Goal: Transaction & Acquisition: Purchase product/service

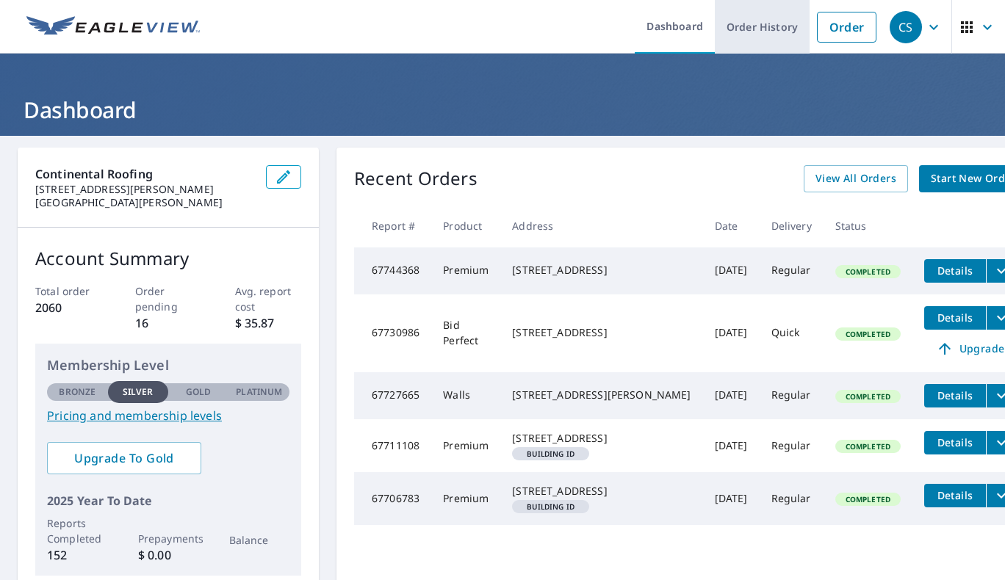
click at [660, 21] on link "Order History" at bounding box center [762, 27] width 95 height 54
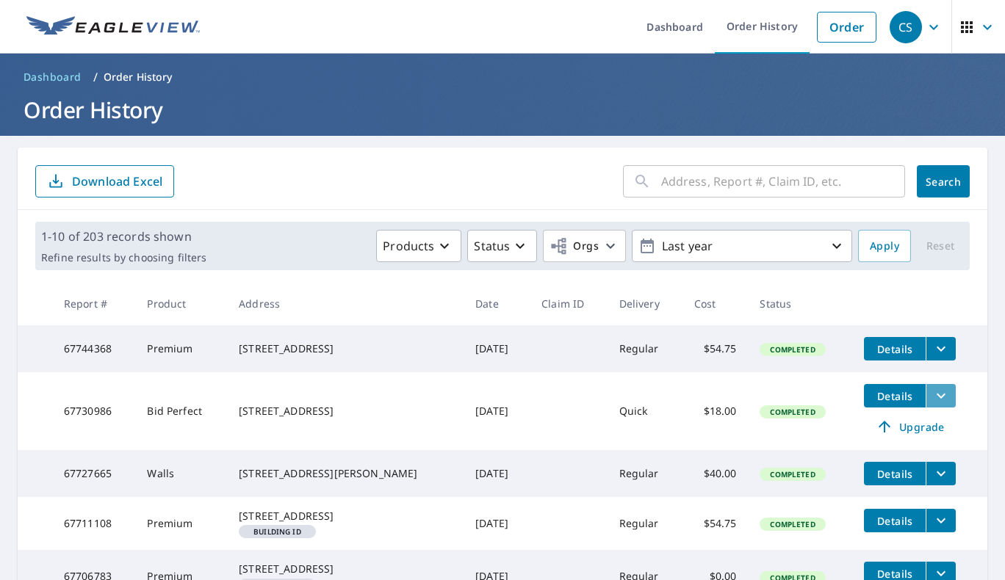
click at [660, 398] on icon "filesDropdownBtn-67730986" at bounding box center [941, 396] width 18 height 18
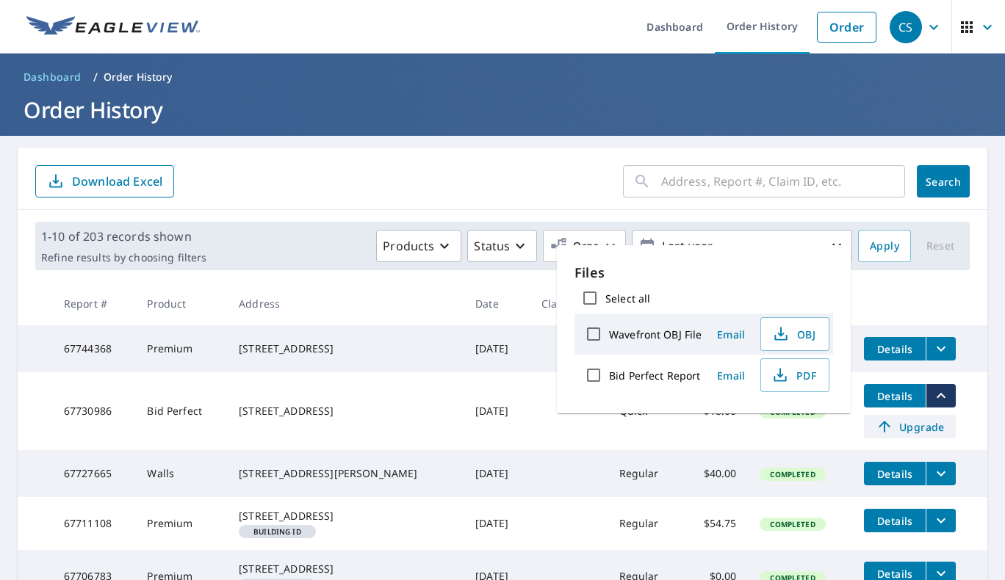
click at [660, 432] on span "Upgrade" at bounding box center [910, 427] width 74 height 18
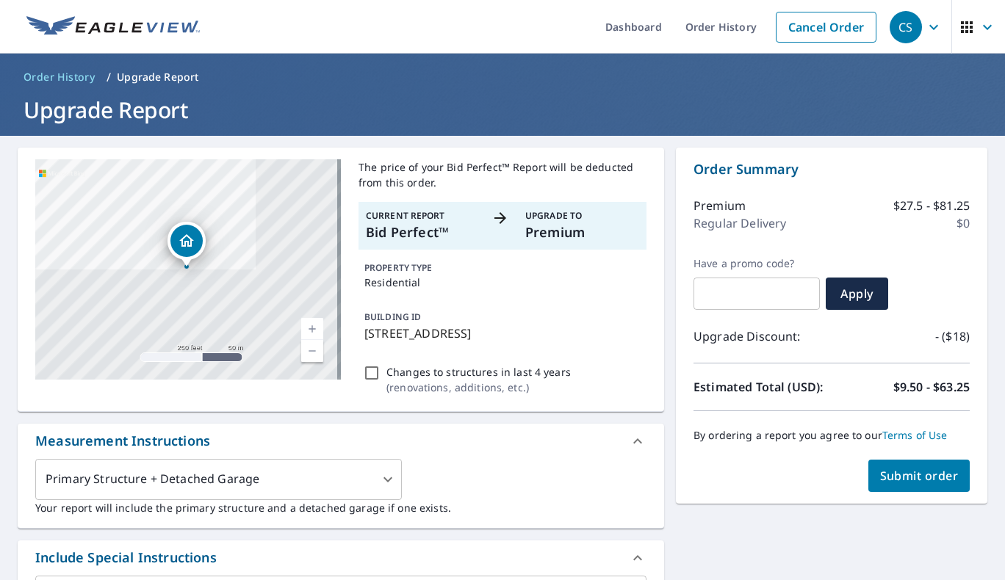
click at [660, 467] on button "Submit order" at bounding box center [920, 476] width 102 height 32
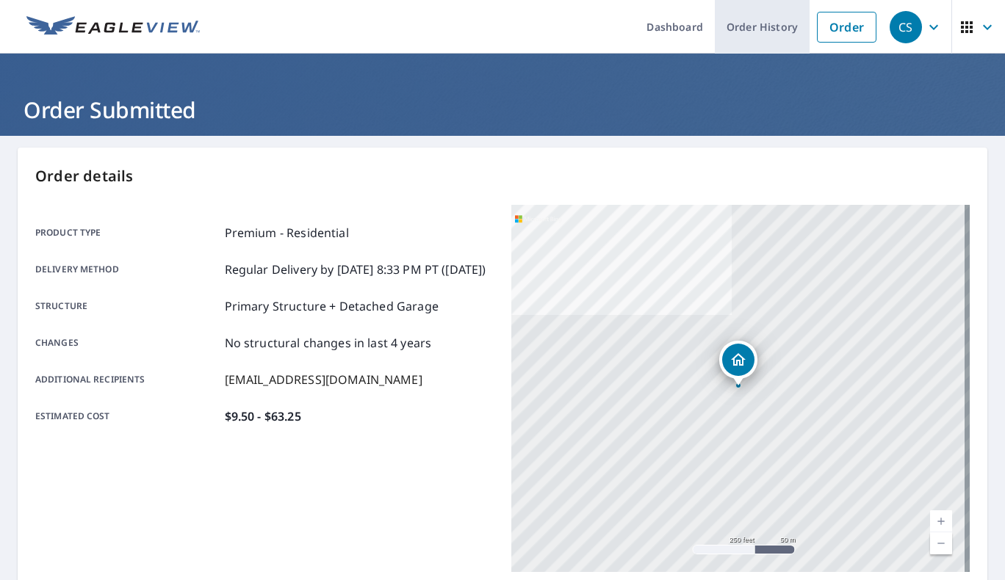
click at [660, 21] on link "Order History" at bounding box center [762, 27] width 95 height 54
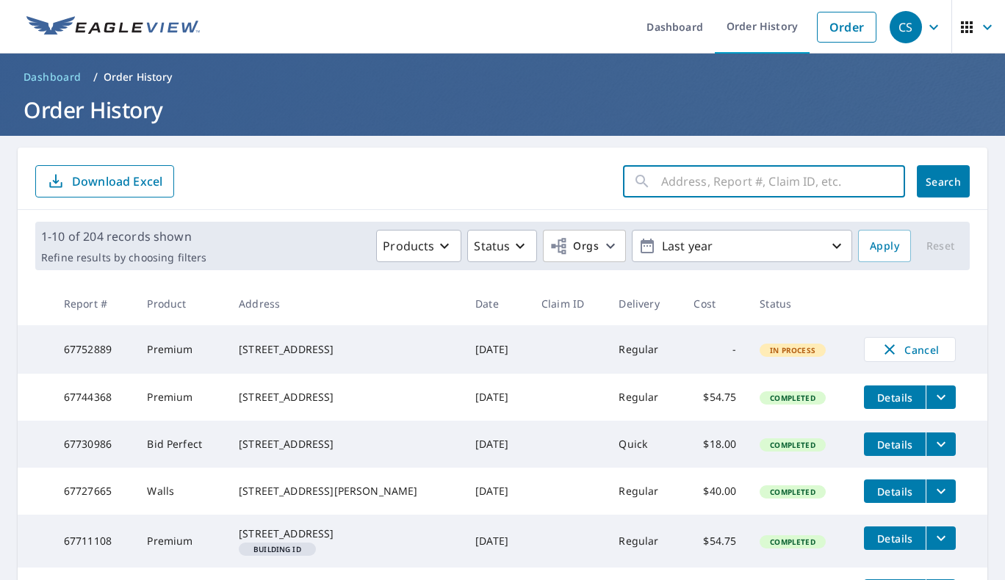
click at [808, 179] on input "text" at bounding box center [783, 181] width 244 height 41
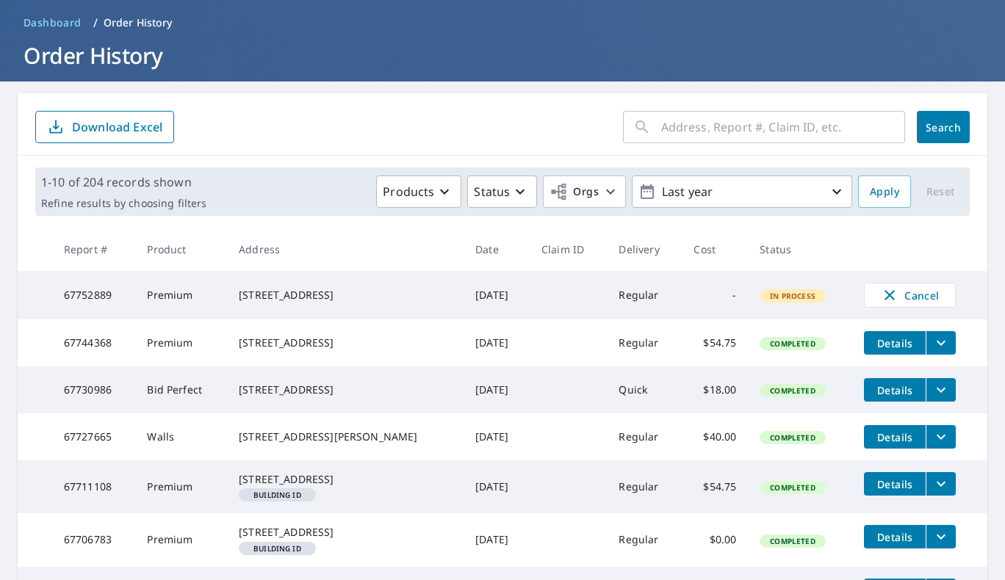
scroll to position [88, 0]
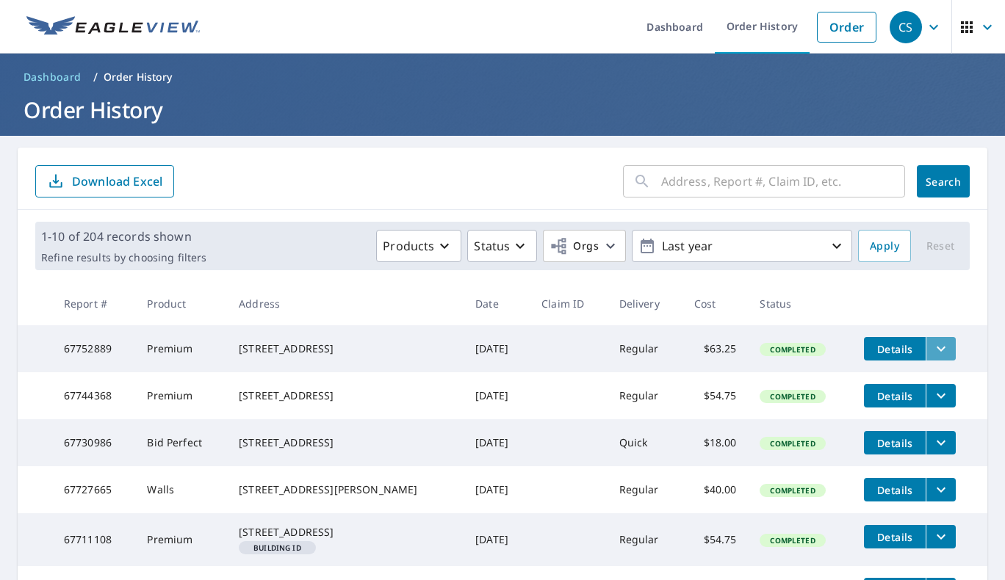
click at [933, 353] on icon "filesDropdownBtn-67752889" at bounding box center [941, 349] width 18 height 18
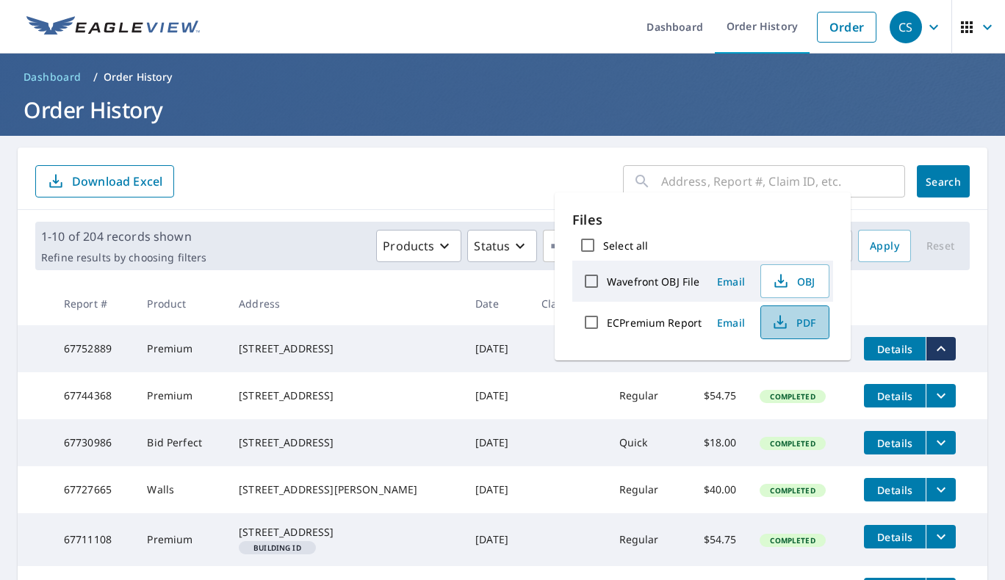
click at [784, 321] on icon "button" at bounding box center [781, 323] width 18 height 18
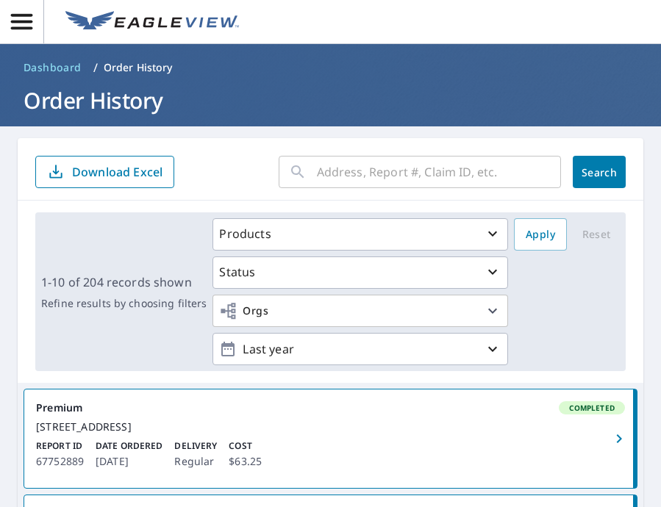
click at [60, 262] on div "1-10 of 204 records shown Refine results by choosing filters Products Status Or…" at bounding box center [330, 291] width 590 height 159
